Goal: Information Seeking & Learning: Learn about a topic

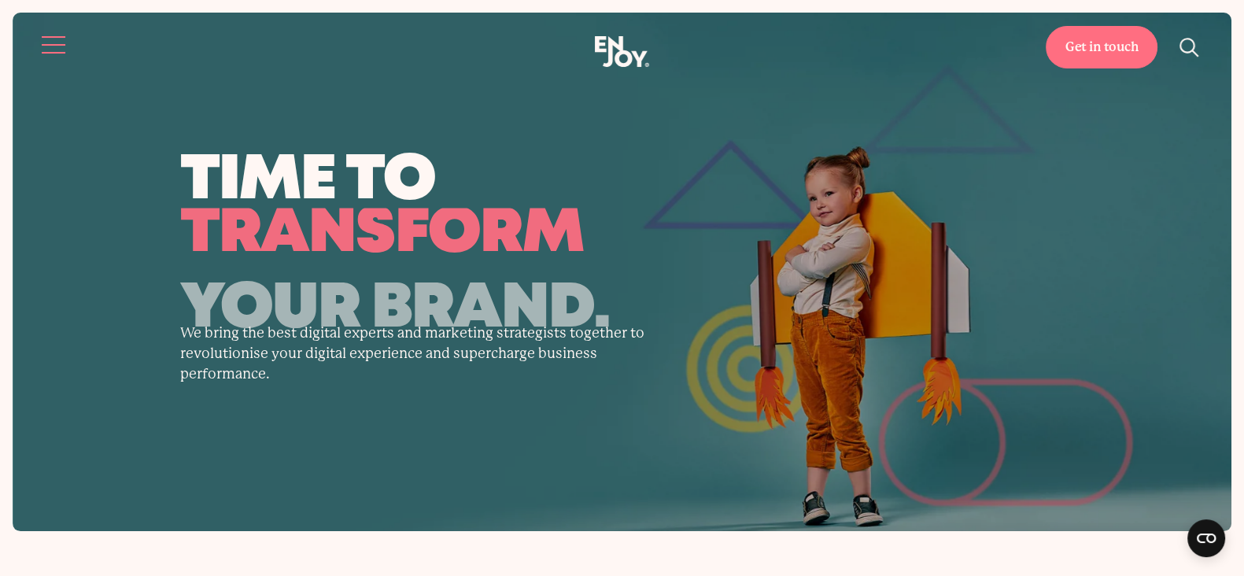
click at [53, 49] on button "Site navigation" at bounding box center [54, 44] width 33 height 33
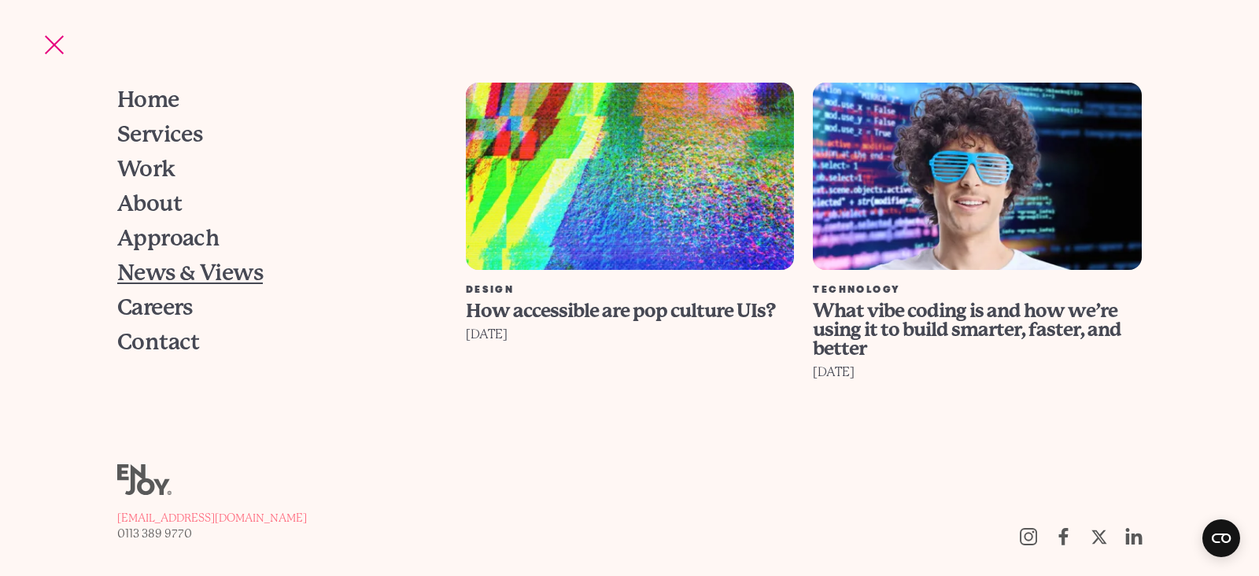
click at [132, 287] on link "News & Views" at bounding box center [271, 273] width 308 height 35
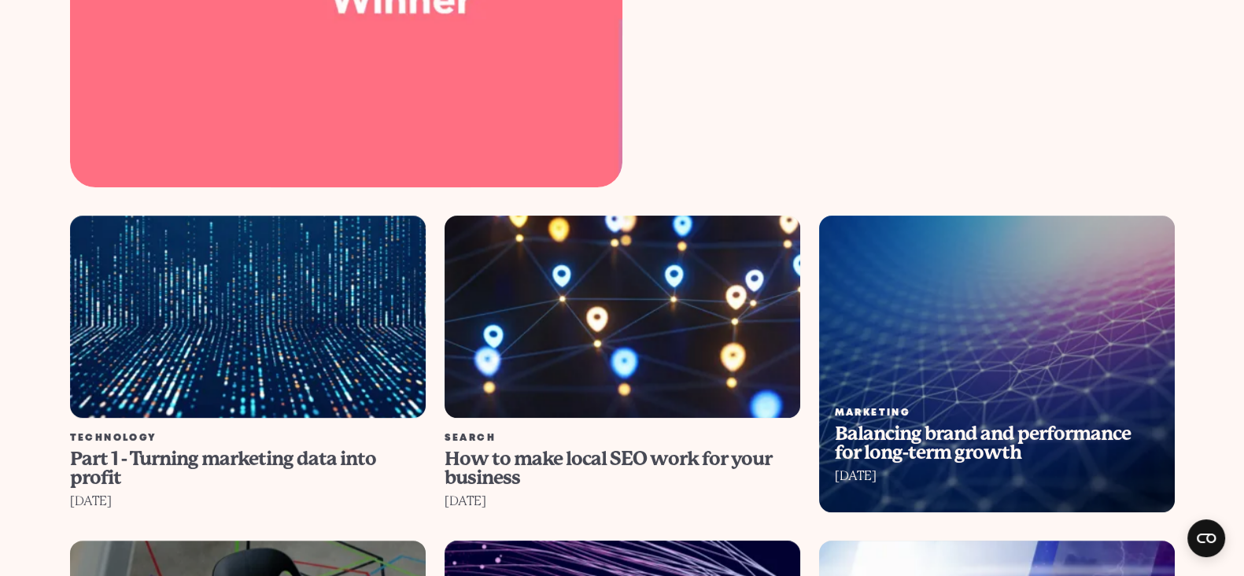
scroll to position [885, 0]
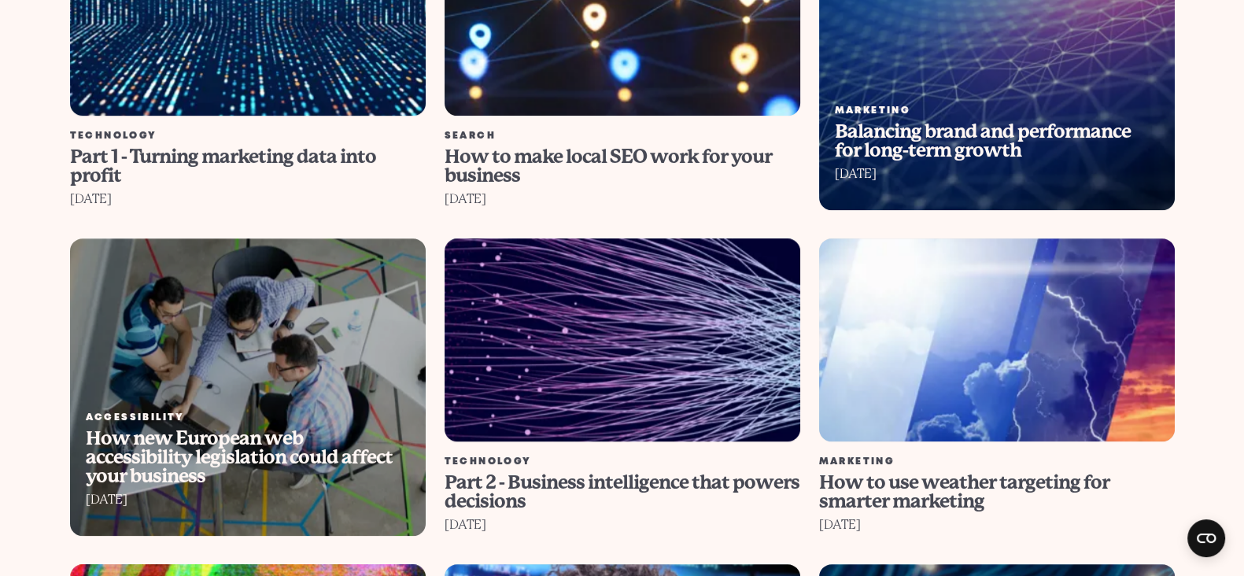
scroll to position [1278, 0]
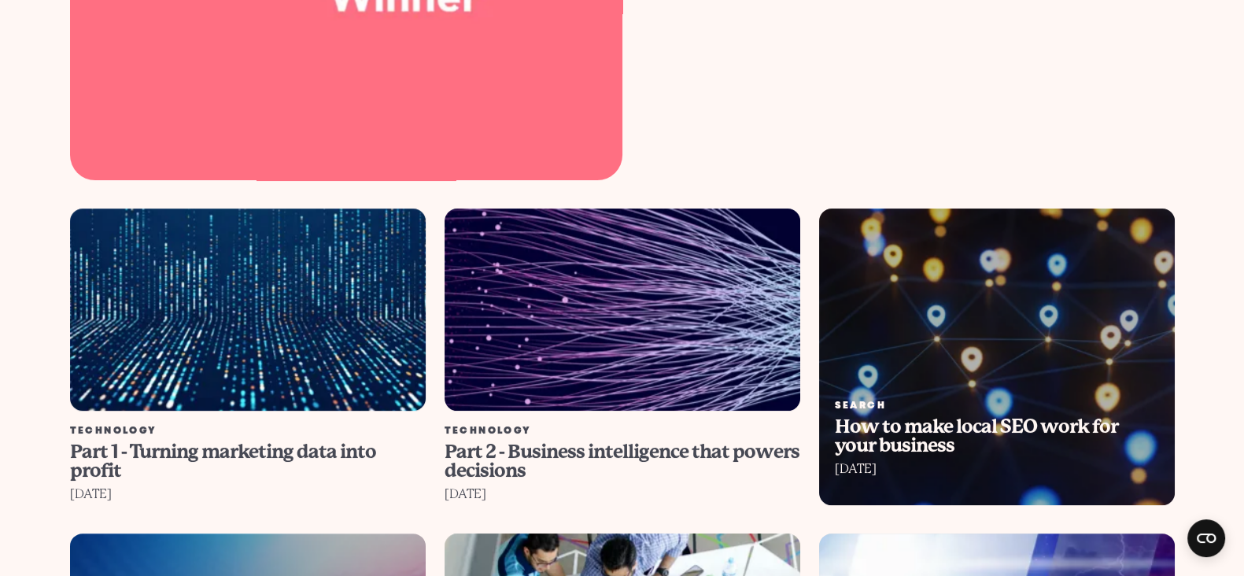
scroll to position [983, 0]
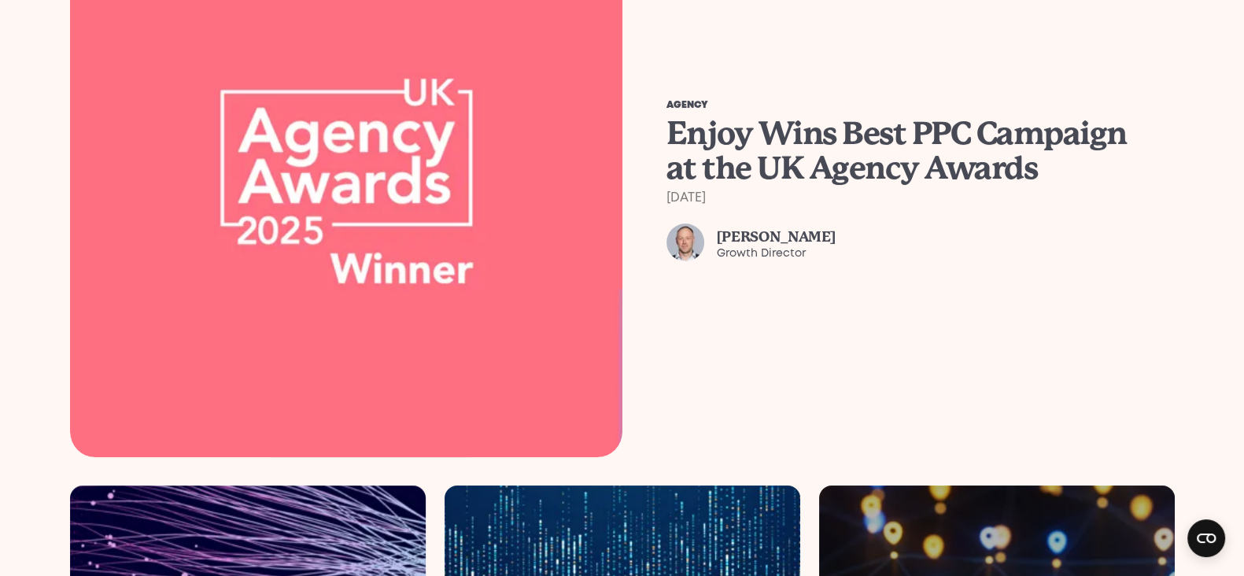
scroll to position [786, 0]
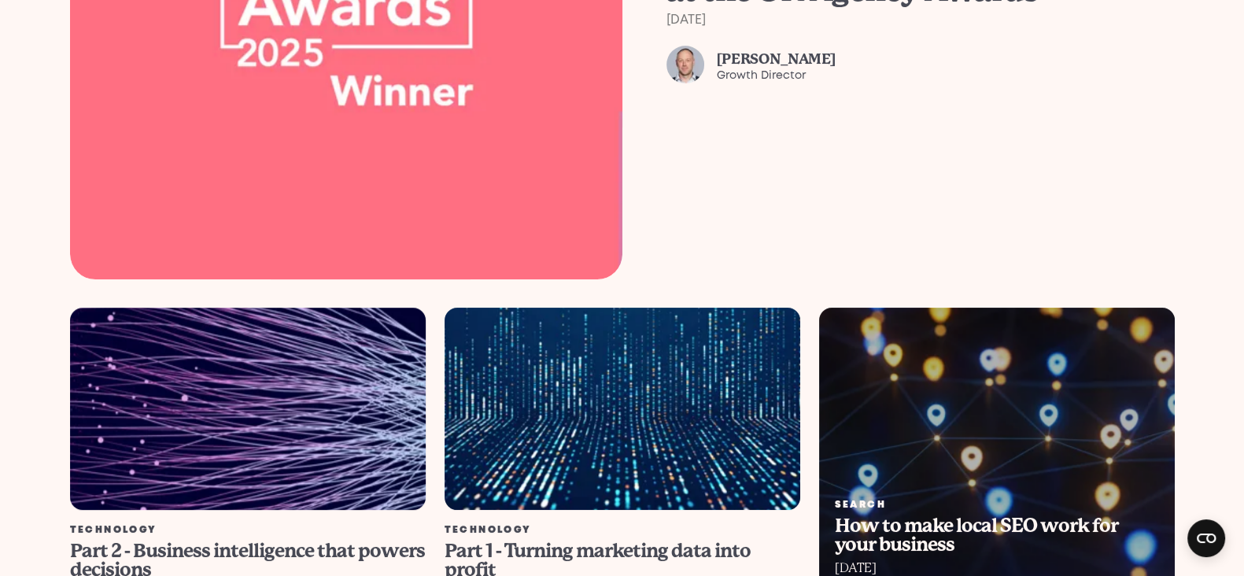
click at [291, 378] on img at bounding box center [247, 408] width 392 height 223
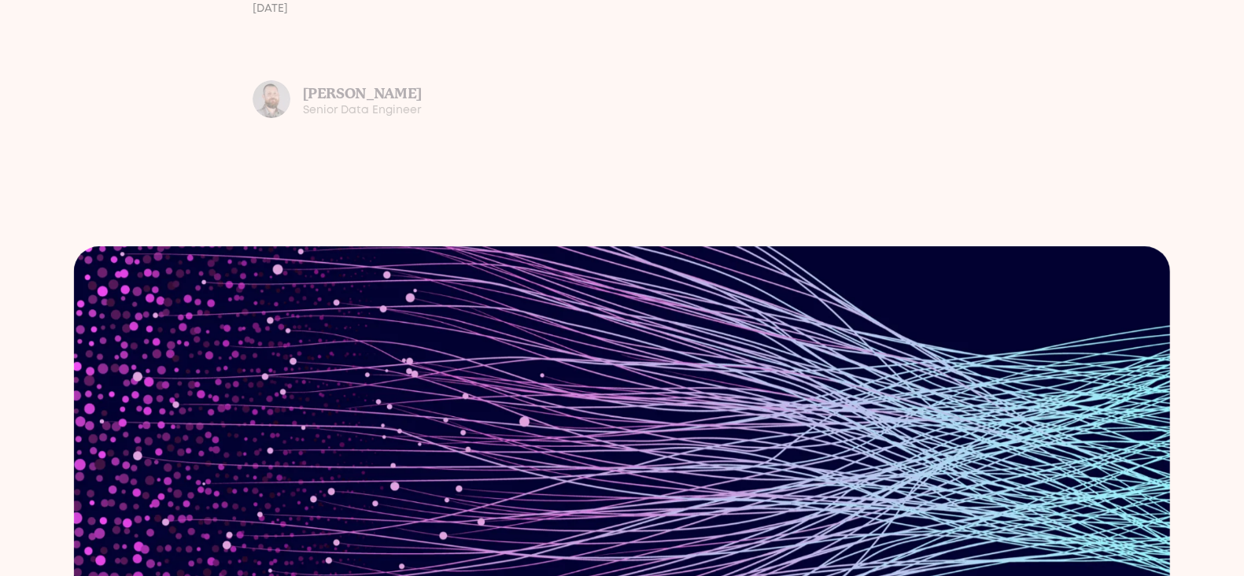
scroll to position [295, 0]
